Goal: Information Seeking & Learning: Compare options

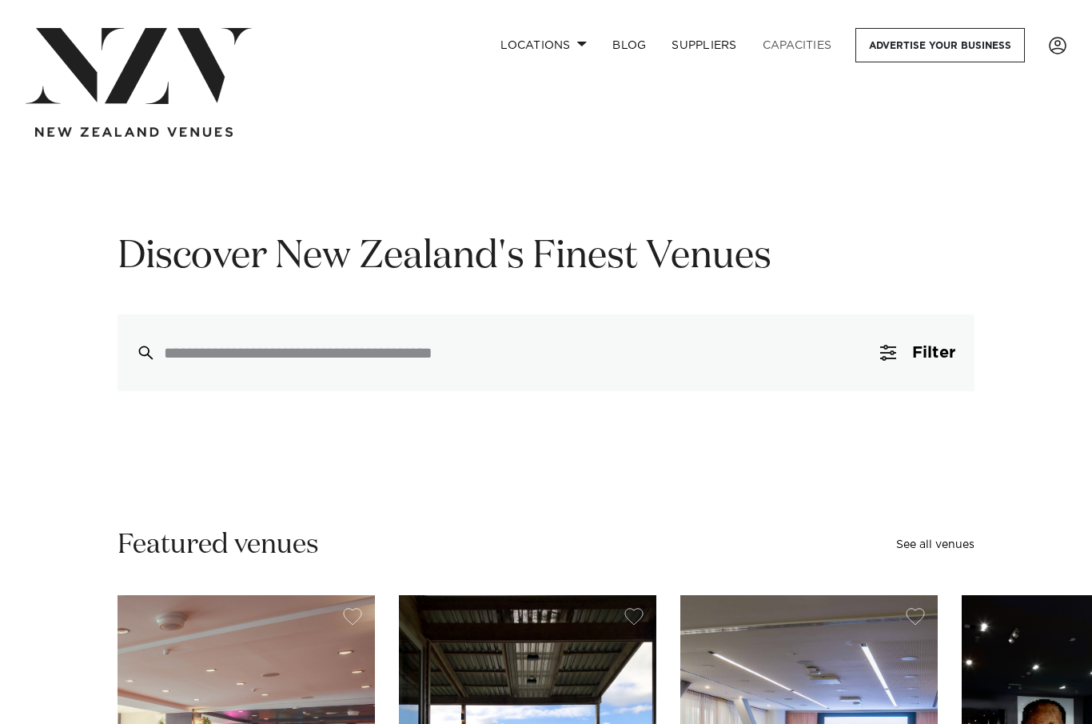
click at [812, 47] on link "Capacities" at bounding box center [797, 45] width 95 height 34
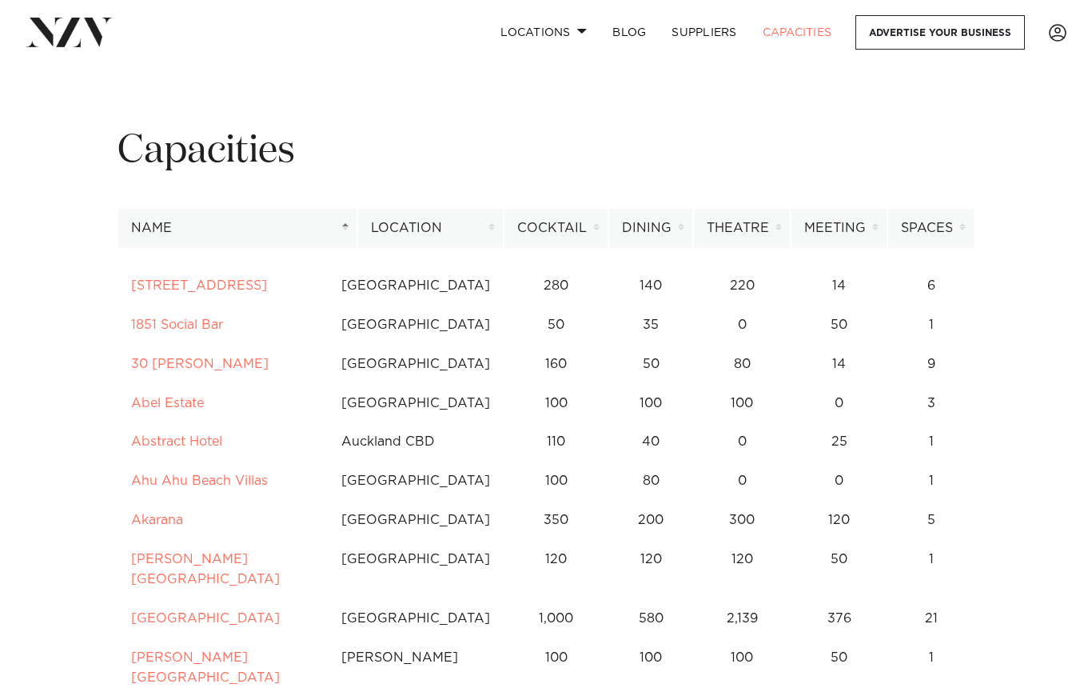
scroll to position [6, 0]
click at [563, 226] on th "Cocktail" at bounding box center [556, 227] width 105 height 39
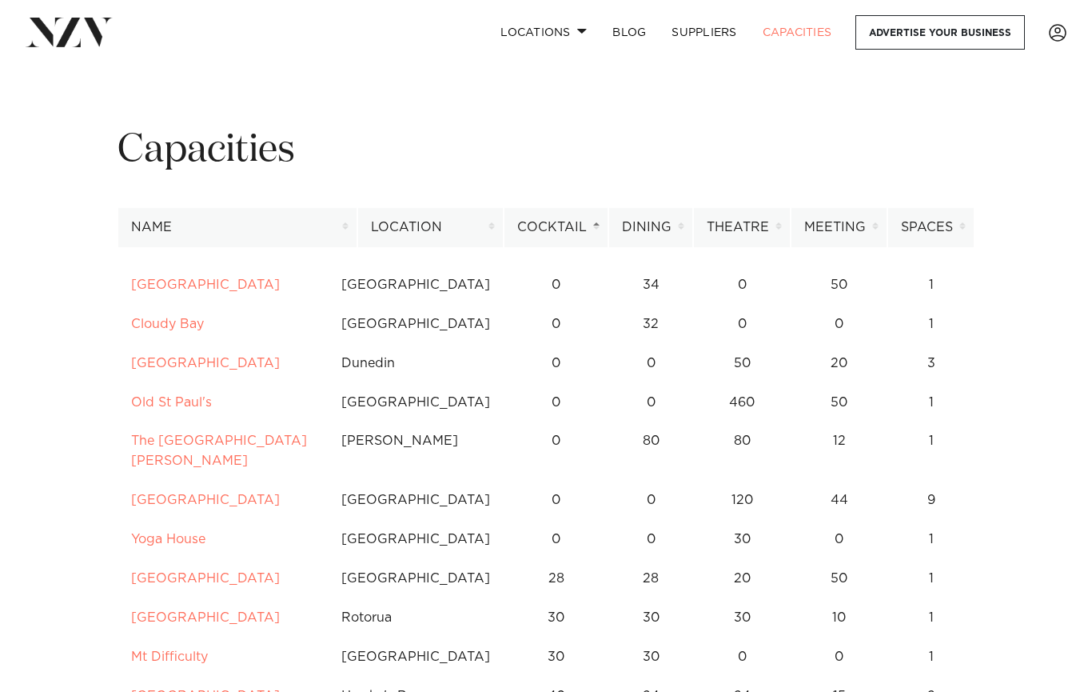
click at [849, 230] on th "Meeting" at bounding box center [839, 227] width 97 height 39
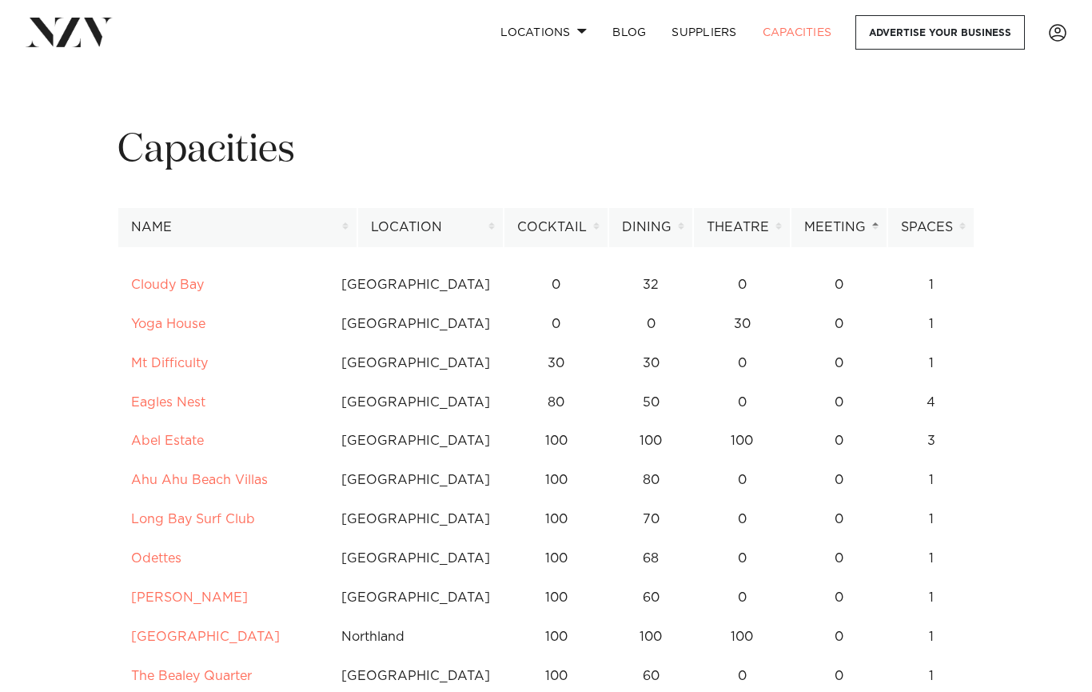
click at [855, 231] on th "Meeting" at bounding box center [839, 227] width 97 height 39
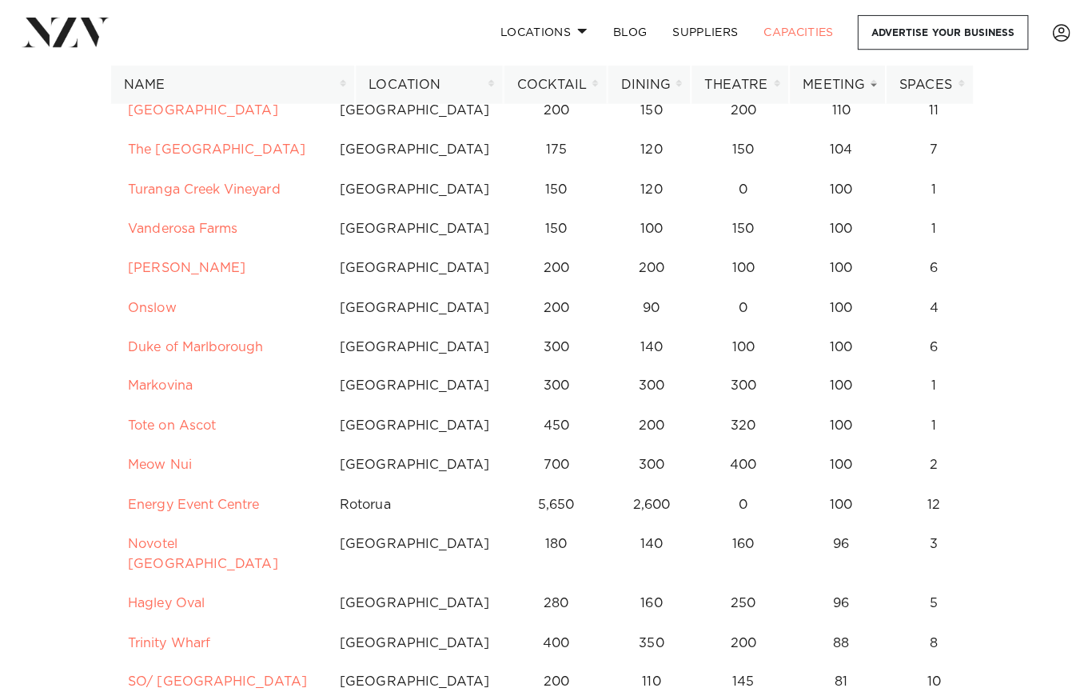
scroll to position [2157, 0]
click at [579, 78] on th "Cocktail" at bounding box center [555, 84] width 103 height 39
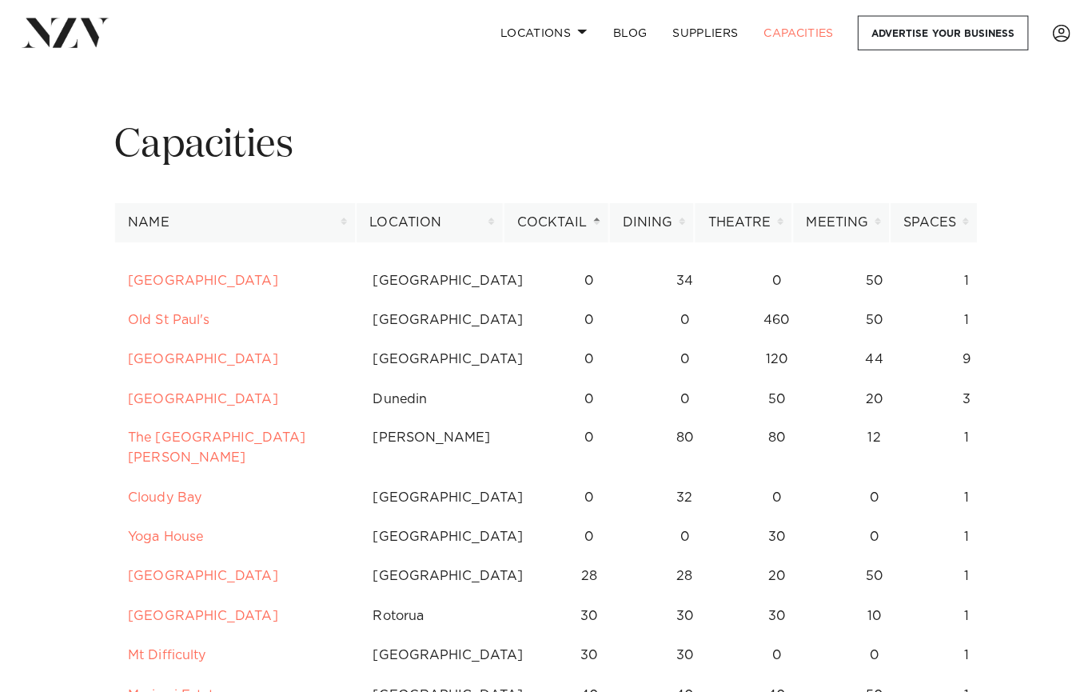
scroll to position [0, 0]
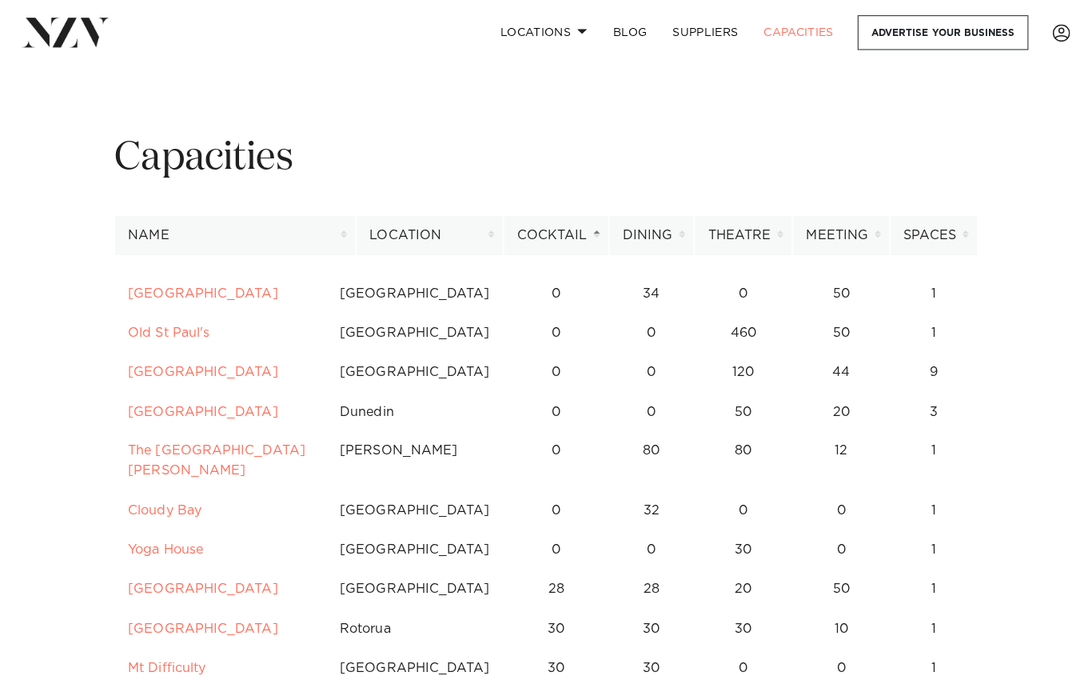
click at [589, 234] on th "Cocktail" at bounding box center [556, 233] width 105 height 39
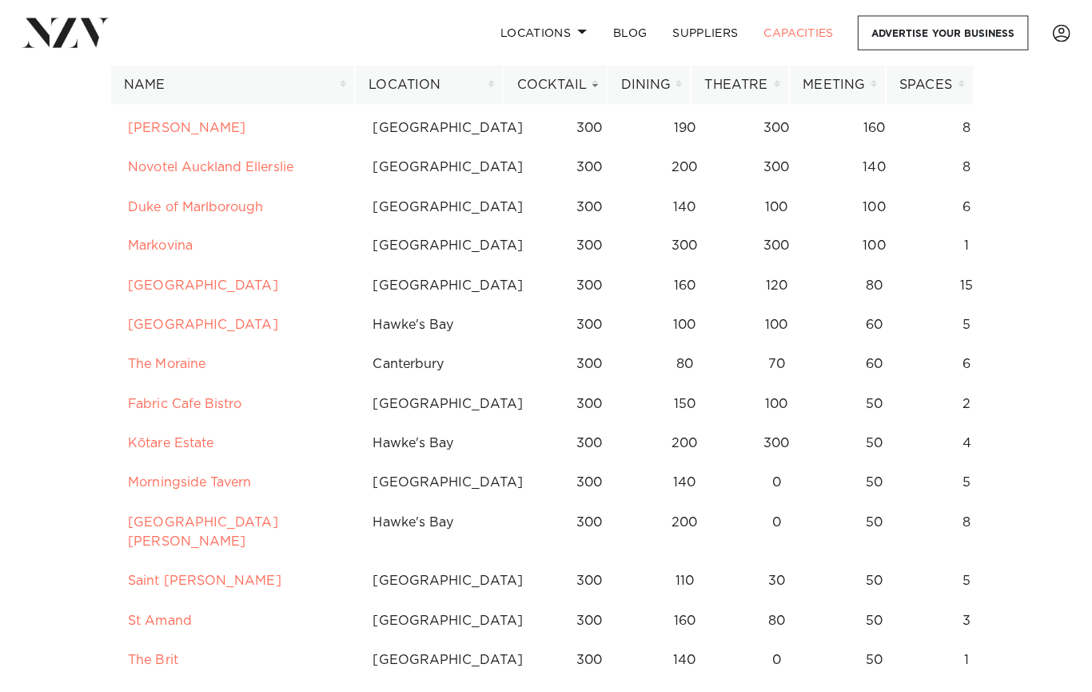
scroll to position [3775, 0]
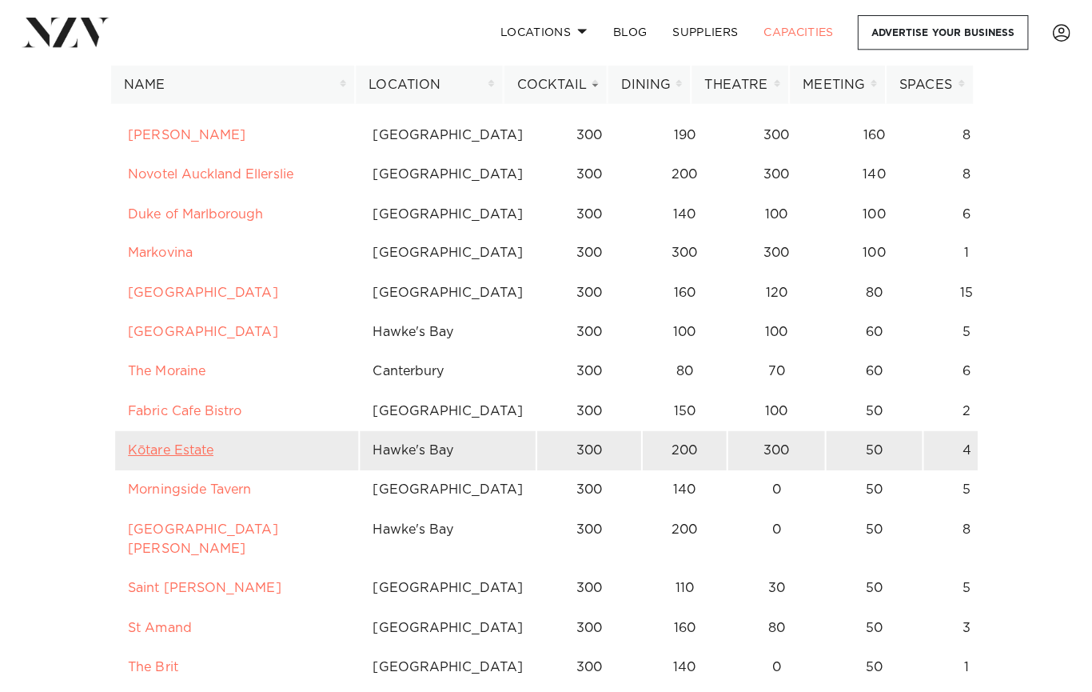
click at [158, 441] on link "Kōtare Estate" at bounding box center [173, 447] width 85 height 13
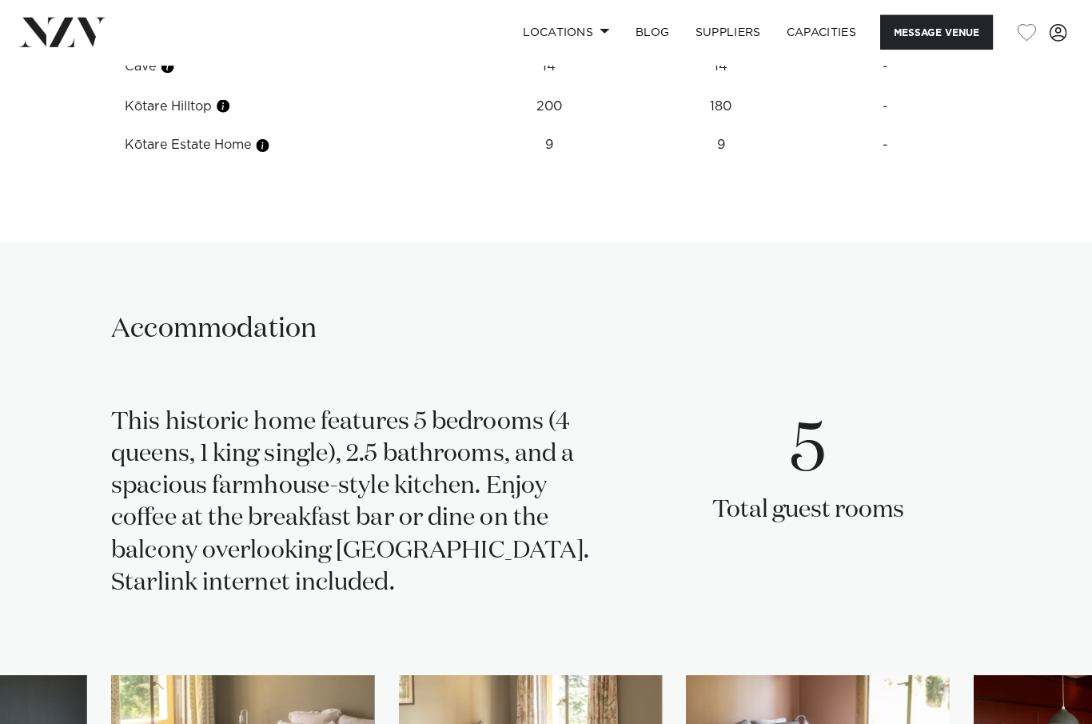
scroll to position [2198, 0]
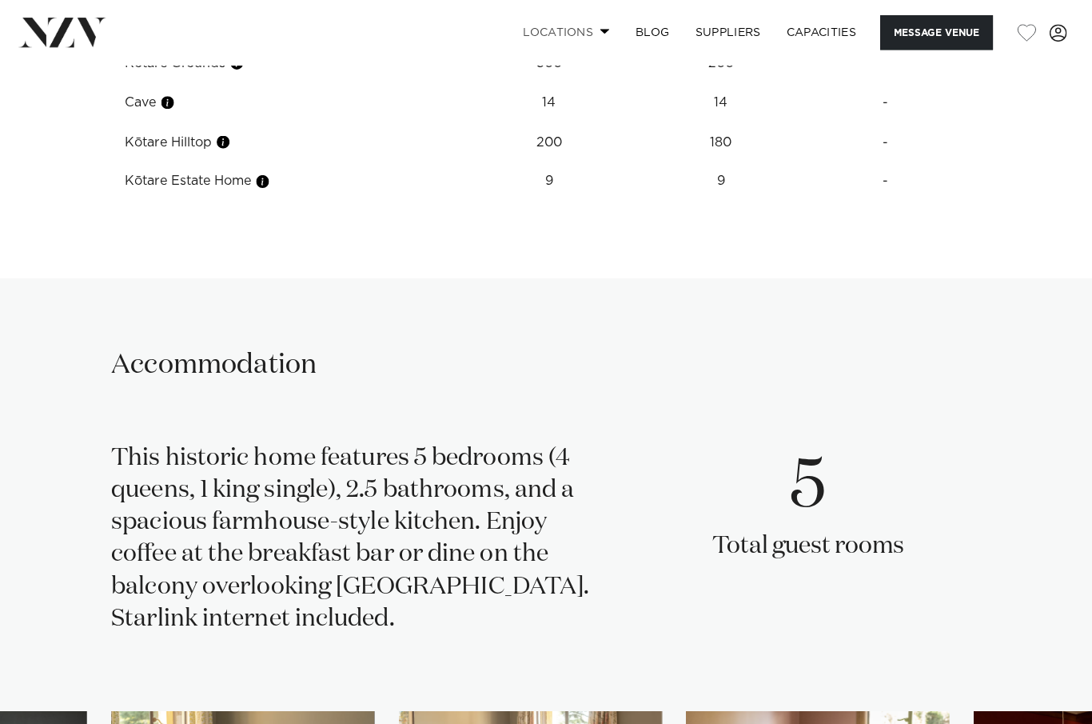
click at [600, 22] on link "Locations" at bounding box center [569, 32] width 112 height 34
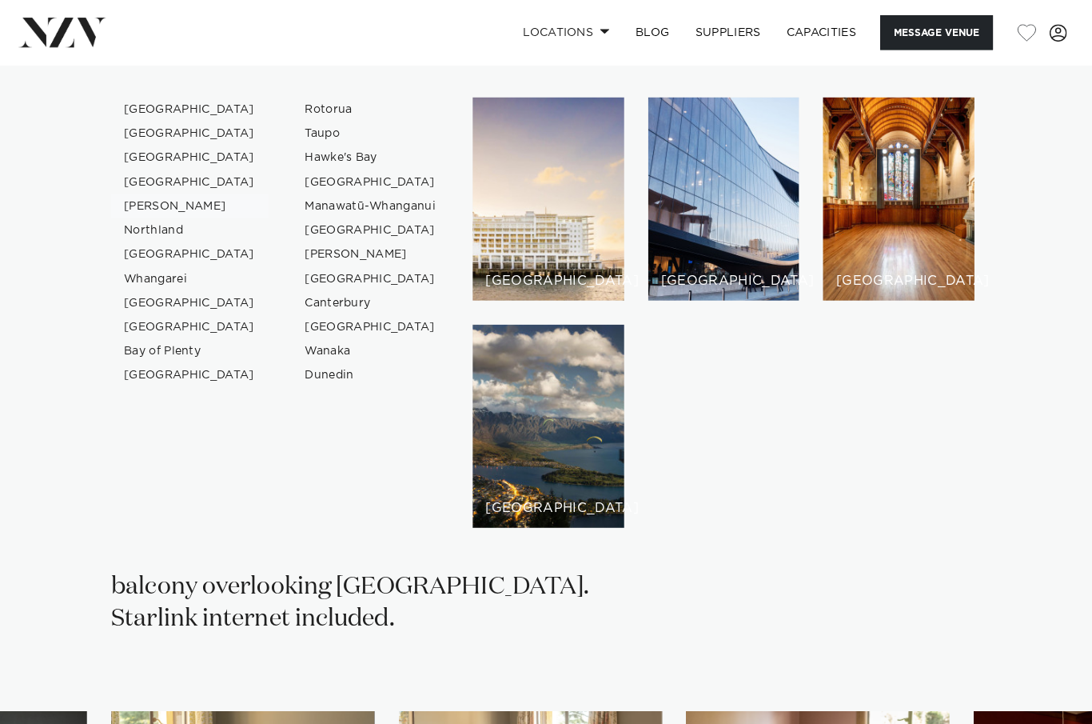
click at [123, 202] on link "[PERSON_NAME]" at bounding box center [196, 205] width 156 height 24
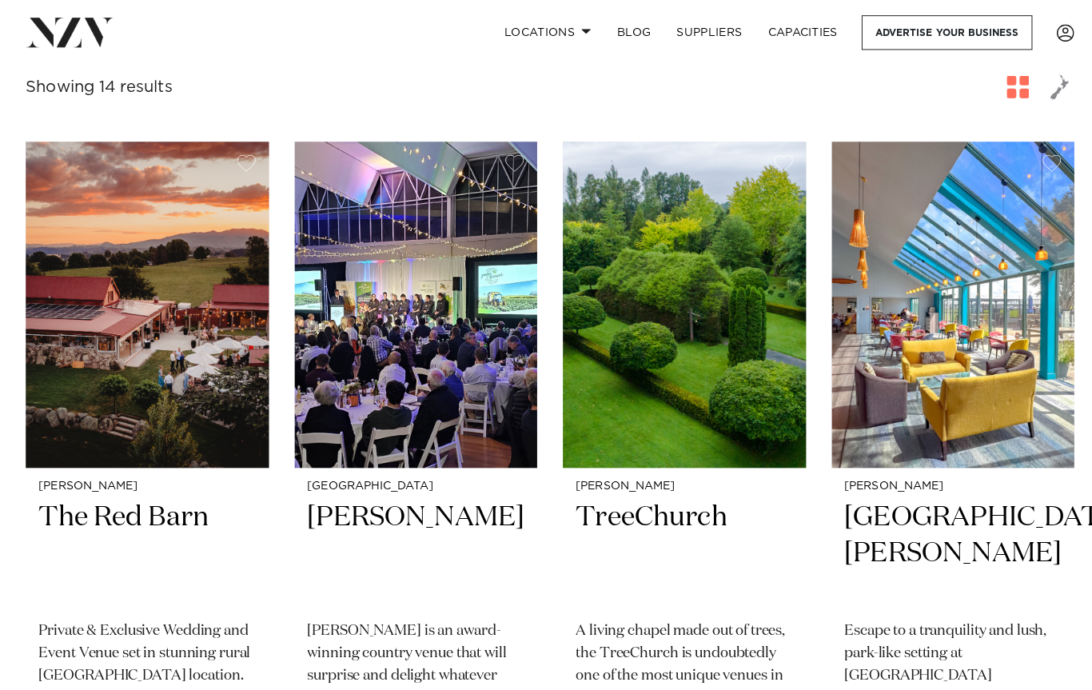
scroll to position [540, 0]
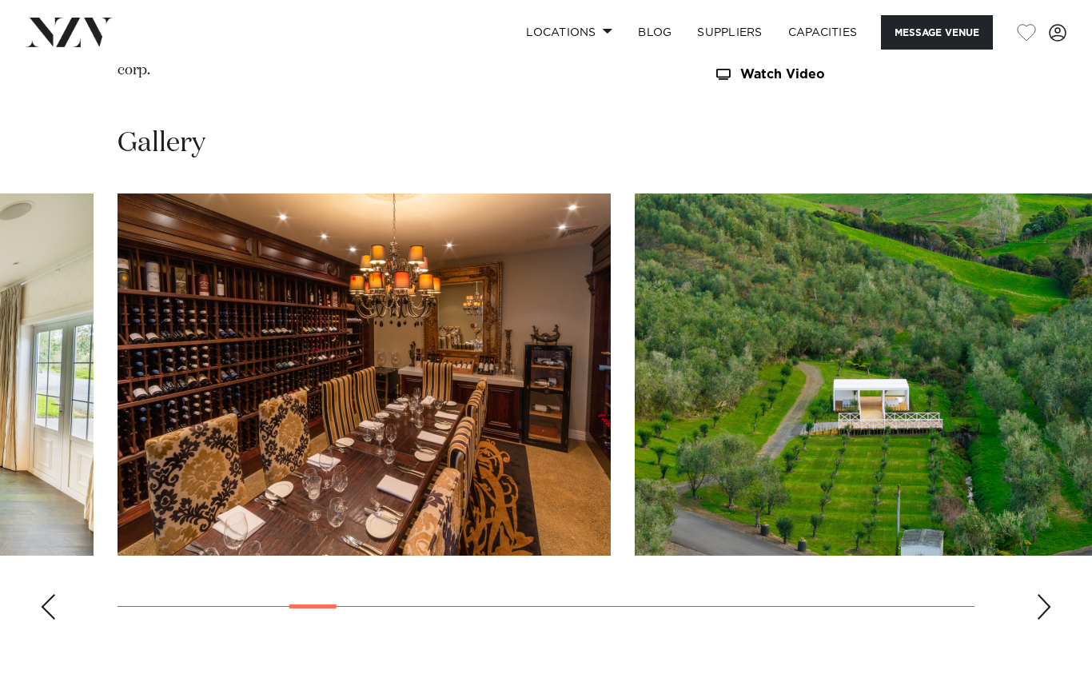
scroll to position [1699, 0]
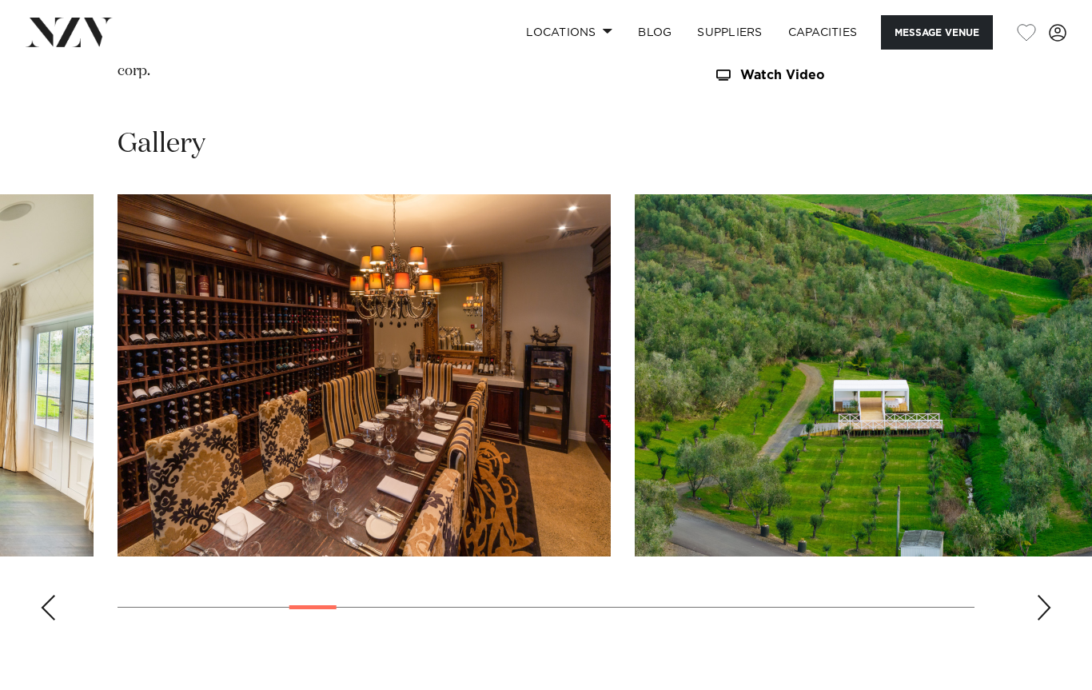
click at [1024, 474] on img "8 / 30" at bounding box center [881, 375] width 493 height 362
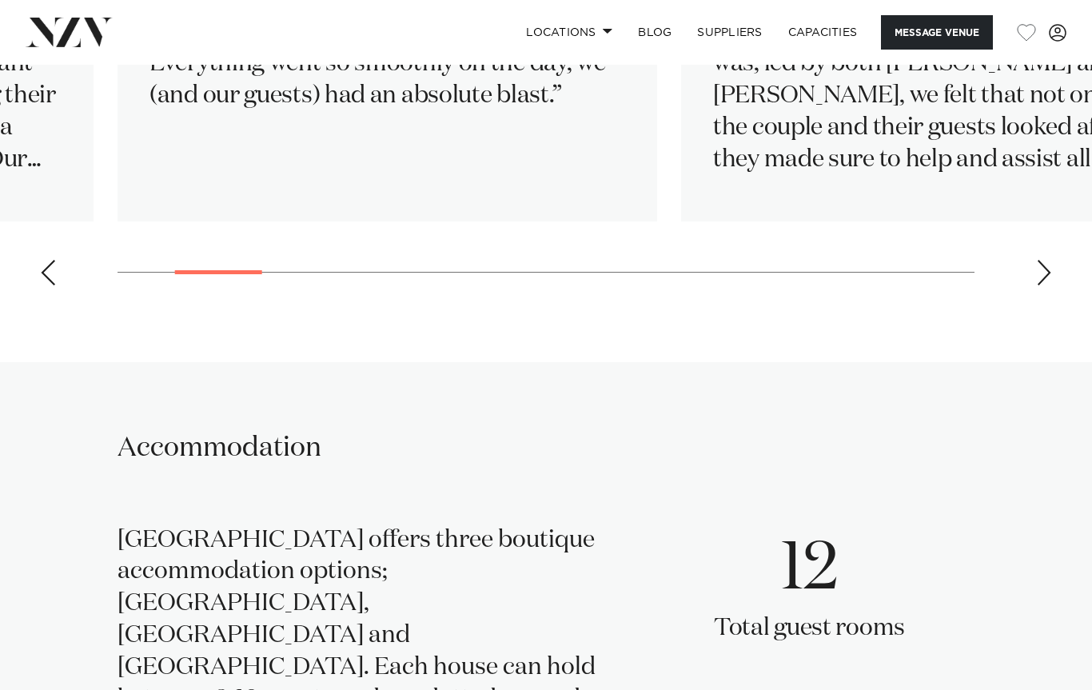
scroll to position [3080, 0]
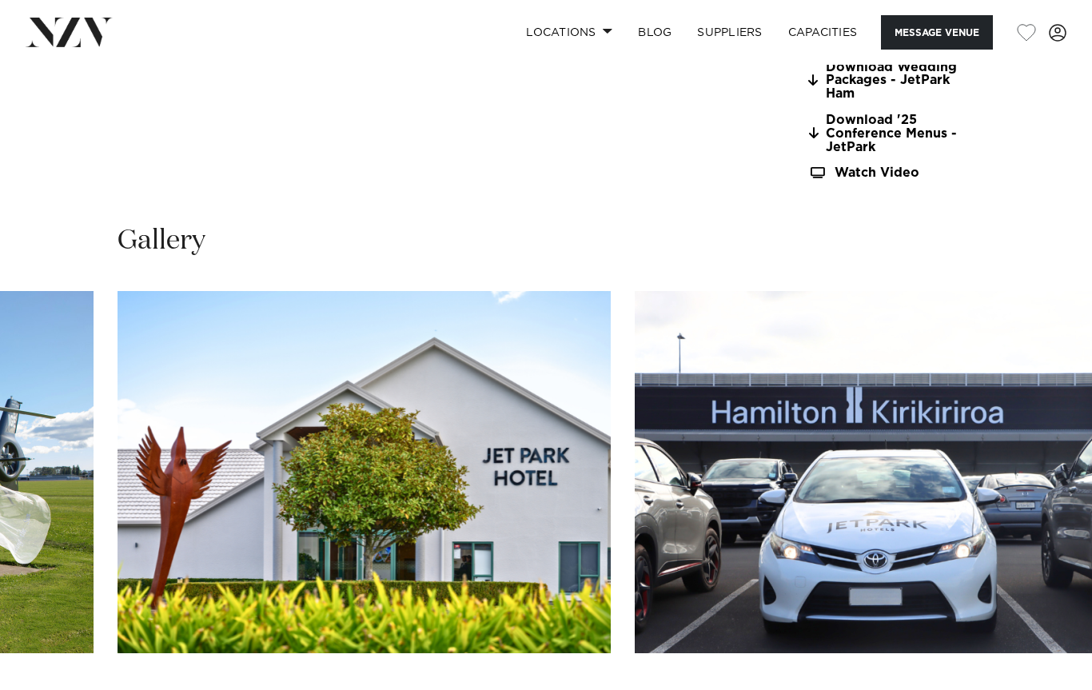
scroll to position [1558, 0]
